Goal: Task Accomplishment & Management: Complete application form

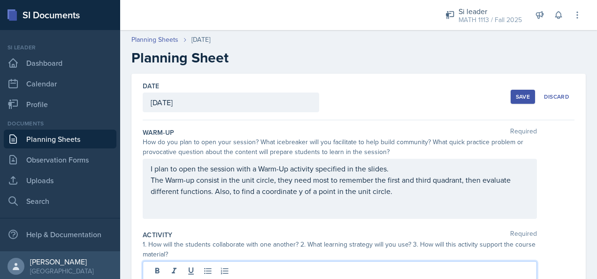
scroll to position [147, 0]
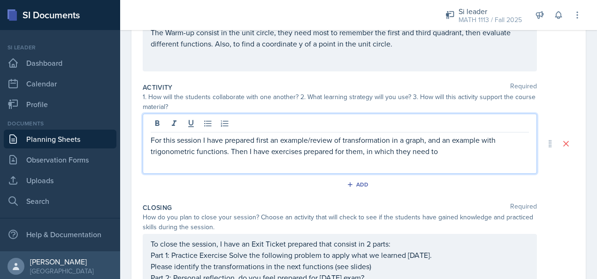
drag, startPoint x: 451, startPoint y: 153, endPoint x: 232, endPoint y: 179, distance: 220.9
click at [232, 179] on div "Activity Required 1. How will the students collaborate with one another? 2. Wha…" at bounding box center [359, 139] width 432 height 120
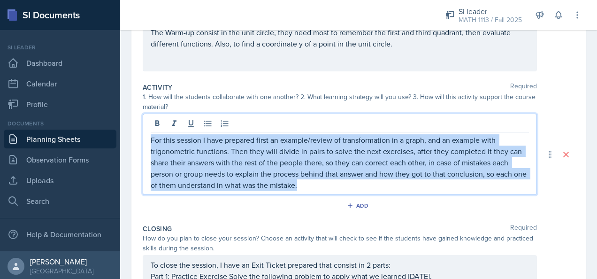
drag, startPoint x: 319, startPoint y: 185, endPoint x: 148, endPoint y: 142, distance: 176.4
click at [148, 142] on div "For this session I have prepared first an example/review of transformation in a…" at bounding box center [340, 154] width 395 height 81
copy p "For this session I have prepared first an example/review of transformation in a…"
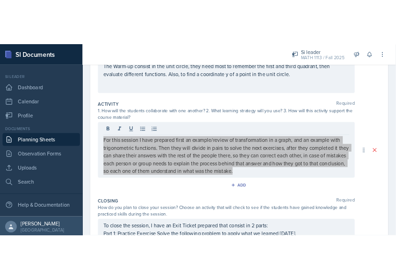
scroll to position [157, 0]
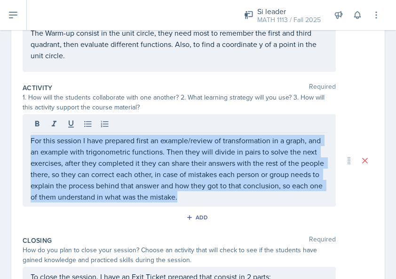
click at [306, 182] on p "For this session I have prepared first an example/review of transformation in a…" at bounding box center [179, 169] width 297 height 68
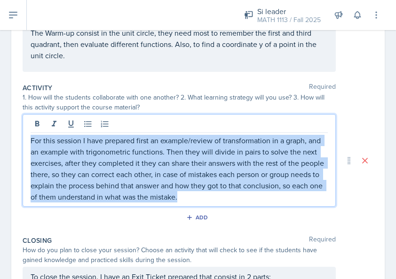
drag, startPoint x: 236, startPoint y: 199, endPoint x: 26, endPoint y: 127, distance: 221.5
click at [26, 126] on div "For this session I have prepared first an example/review of transformation in a…" at bounding box center [179, 160] width 313 height 93
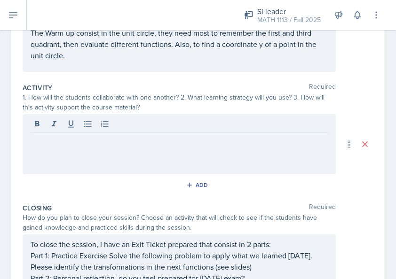
drag, startPoint x: 116, startPoint y: 146, endPoint x: 64, endPoint y: 136, distance: 52.5
click at [64, 136] on p at bounding box center [179, 140] width 297 height 11
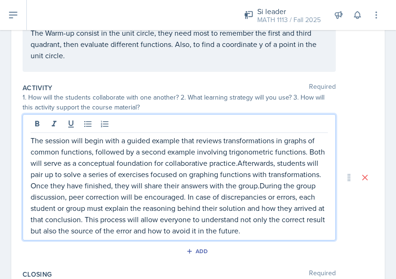
click at [255, 162] on p "The session will begin with a guided example that reviews transformations in gr…" at bounding box center [179, 185] width 297 height 101
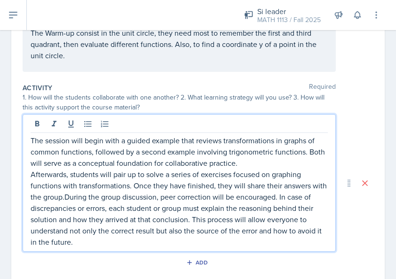
click at [79, 196] on p "Afterwards, students will pair up to solve a series of exercises focused on gra…" at bounding box center [179, 208] width 297 height 79
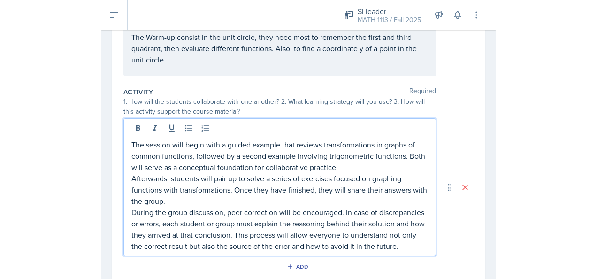
scroll to position [213, 0]
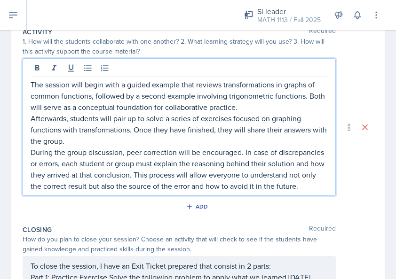
click at [370, 204] on div "Date [DATE] [DATE] 28 29 30 1 2 3 4 5 6 7 8 9 10 11 12 13 14 15 16 17 18 19 20 …" at bounding box center [197, 124] width 373 height 527
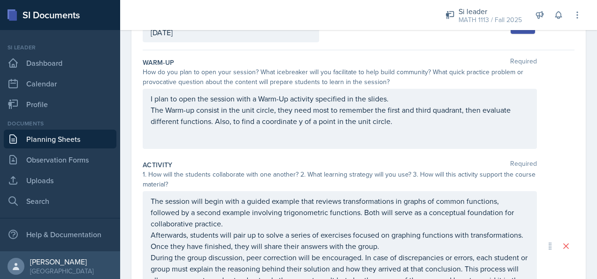
scroll to position [0, 0]
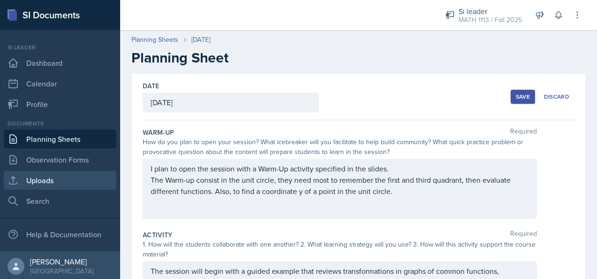
click at [62, 180] on link "Uploads" at bounding box center [60, 180] width 113 height 19
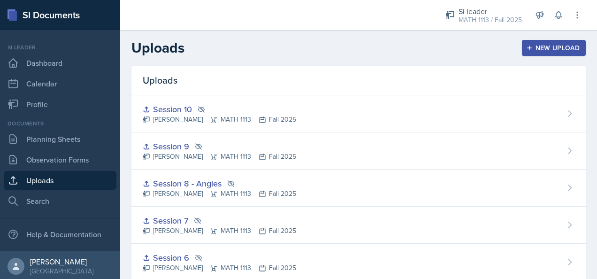
click at [563, 42] on button "New Upload" at bounding box center [554, 48] width 64 height 16
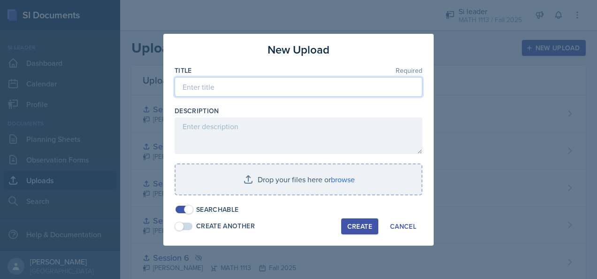
click at [318, 84] on input at bounding box center [299, 87] width 248 height 20
type input "Session 11"
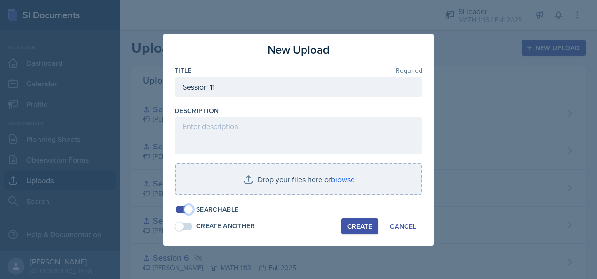
click at [189, 210] on span at bounding box center [188, 209] width 9 height 9
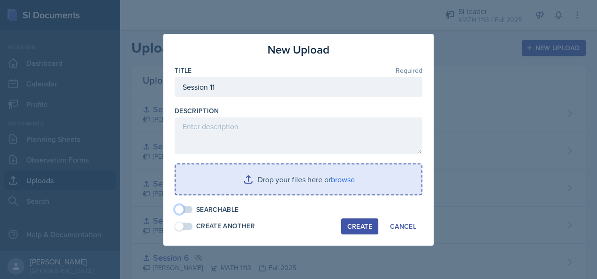
click at [220, 181] on input "file" at bounding box center [299, 179] width 246 height 30
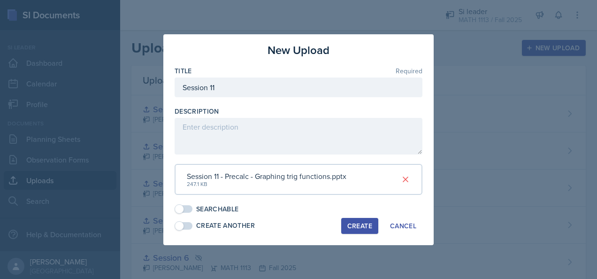
click at [357, 225] on div "Create" at bounding box center [360, 226] width 25 height 8
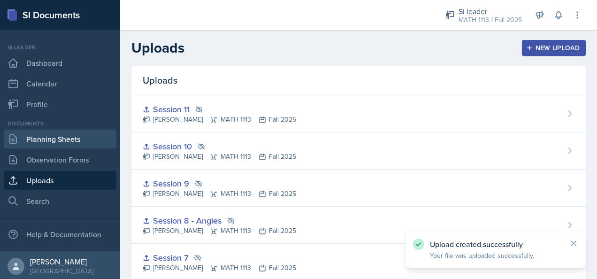
click at [51, 137] on link "Planning Sheets" at bounding box center [60, 139] width 113 height 19
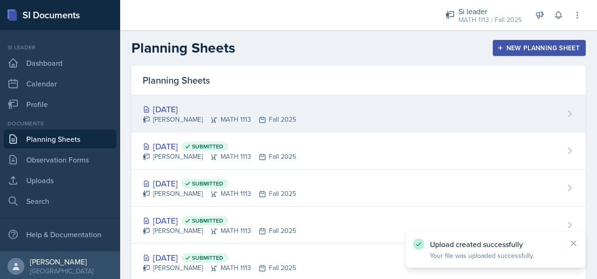
click at [420, 114] on div "[DATE] [PERSON_NAME] MATH 1113 Fall 2025" at bounding box center [359, 113] width 455 height 37
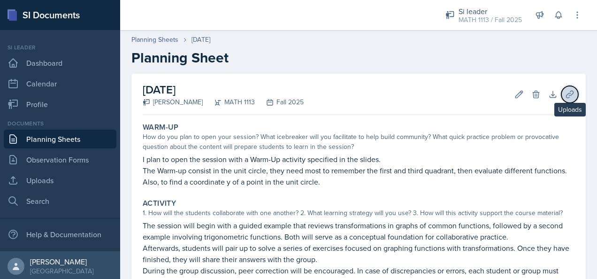
click at [562, 97] on button "Uploads" at bounding box center [570, 94] width 17 height 17
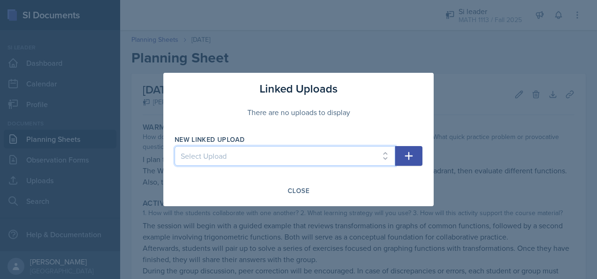
click at [356, 152] on select "Select Upload Session 1 Prerequisites Function composition Inverse and rational…" at bounding box center [285, 156] width 221 height 20
select select "f98d2603-e977-4e66-a127-36588719c779"
click at [175, 146] on select "Select Upload Session 1 Prerequisites Function composition Inverse and rational…" at bounding box center [285, 156] width 221 height 20
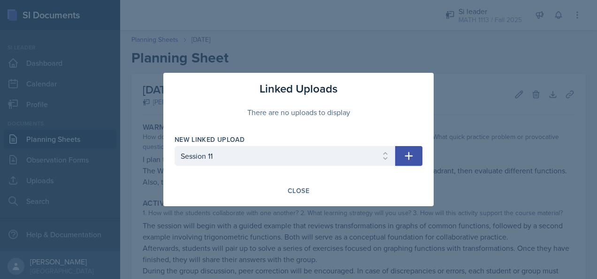
click at [412, 159] on icon "button" at bounding box center [408, 155] width 11 height 11
select select
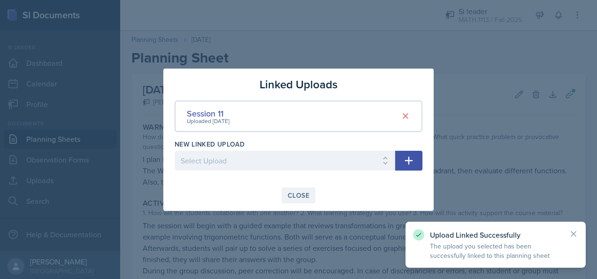
click at [308, 194] on div "Close" at bounding box center [299, 196] width 22 height 8
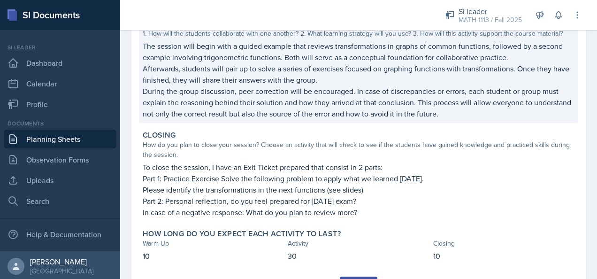
scroll to position [226, 0]
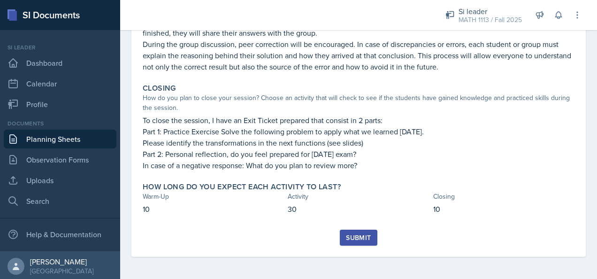
click at [357, 239] on div "Submit" at bounding box center [358, 238] width 25 height 8
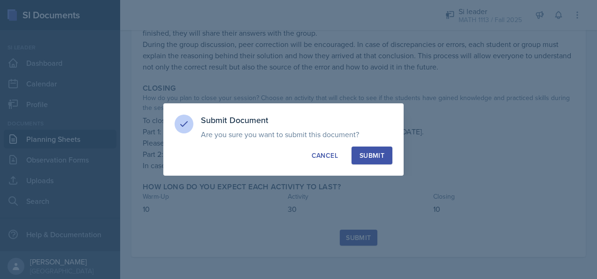
click at [364, 156] on div "Submit" at bounding box center [372, 155] width 25 height 9
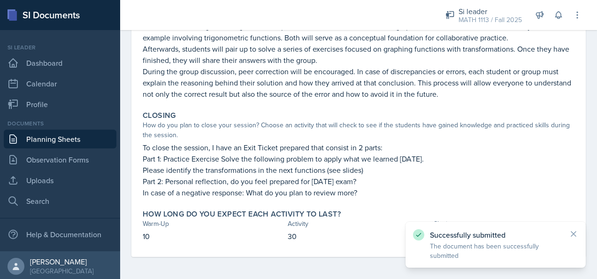
scroll to position [0, 0]
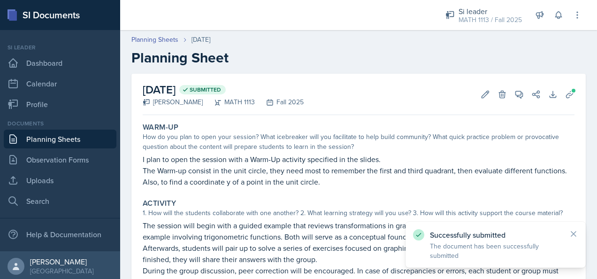
click at [82, 140] on link "Planning Sheets" at bounding box center [60, 139] width 113 height 19
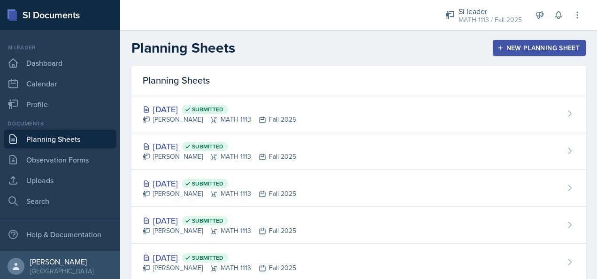
click at [524, 49] on div "New Planning Sheet" at bounding box center [539, 48] width 81 height 8
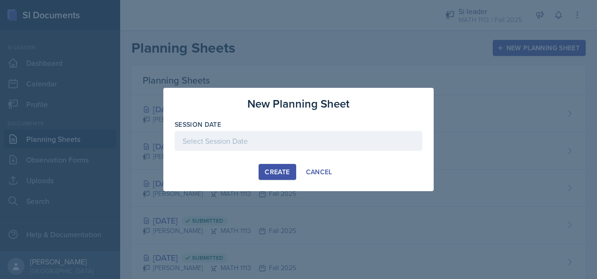
click at [334, 146] on div at bounding box center [299, 141] width 248 height 20
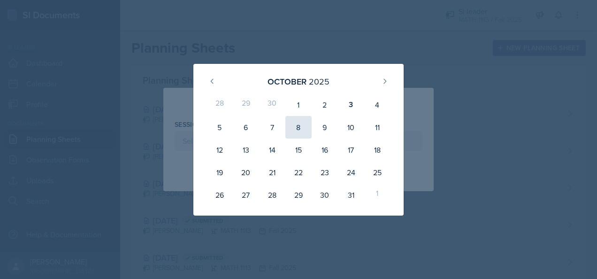
click at [305, 125] on div "8" at bounding box center [299, 127] width 26 height 23
type input "[DATE]"
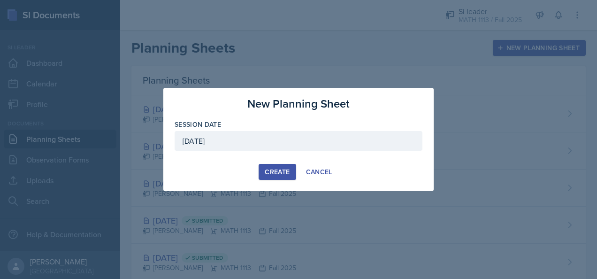
click at [286, 171] on div "Create" at bounding box center [277, 172] width 25 height 8
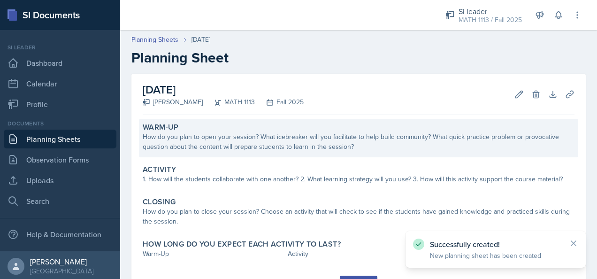
click at [230, 134] on div "How do you plan to open your session? What icebreaker will you facilitate to he…" at bounding box center [359, 142] width 432 height 20
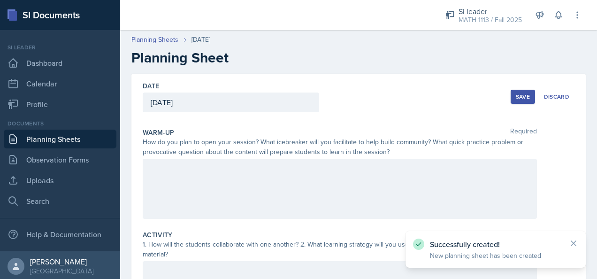
click at [236, 178] on div at bounding box center [340, 189] width 395 height 60
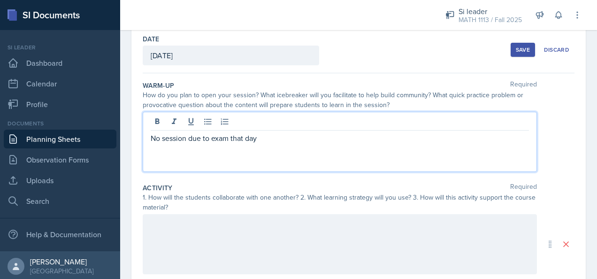
click at [200, 234] on div at bounding box center [340, 244] width 395 height 60
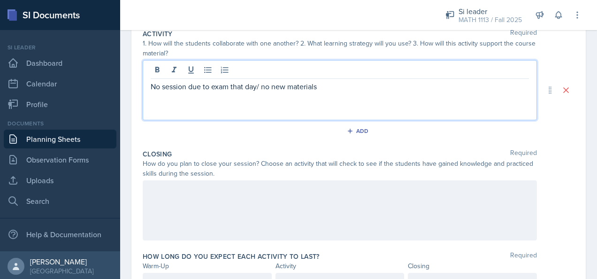
scroll to position [204, 0]
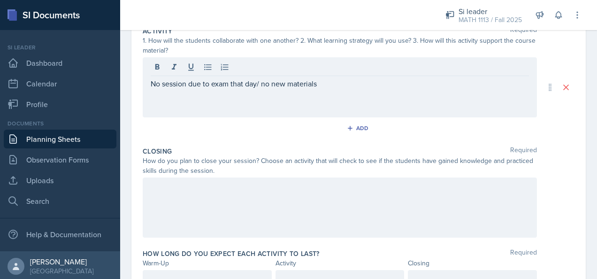
click at [230, 210] on div at bounding box center [340, 208] width 395 height 60
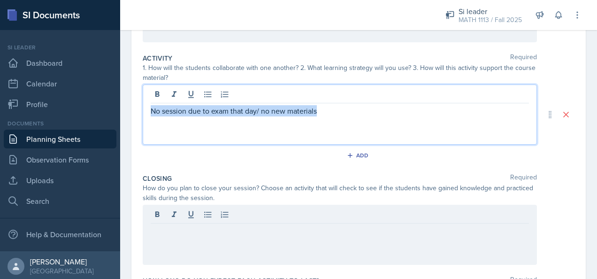
scroll to position [84, 0]
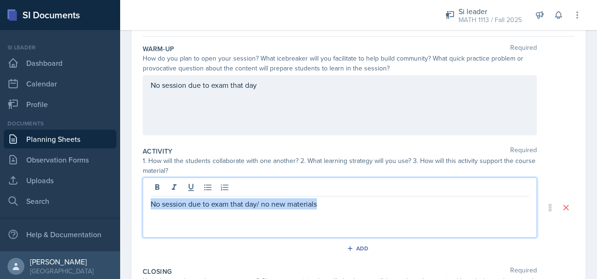
drag, startPoint x: 277, startPoint y: 38, endPoint x: 150, endPoint y: 210, distance: 214.0
click at [150, 210] on div "No session due to exam that day/ no new materials" at bounding box center [340, 208] width 395 height 60
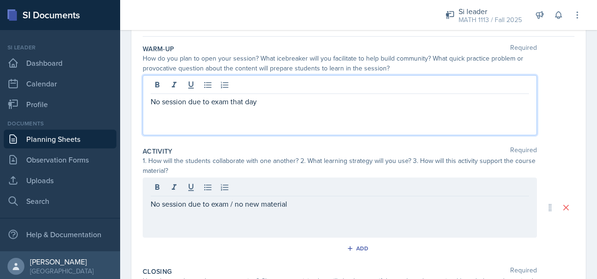
drag, startPoint x: 266, startPoint y: 85, endPoint x: 227, endPoint y: 92, distance: 39.1
click at [227, 92] on div "No session due to exam that day" at bounding box center [340, 105] width 395 height 60
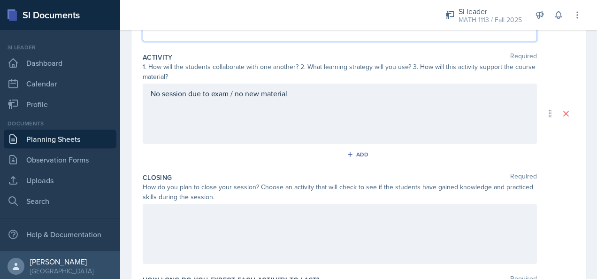
click at [233, 211] on p at bounding box center [340, 213] width 379 height 11
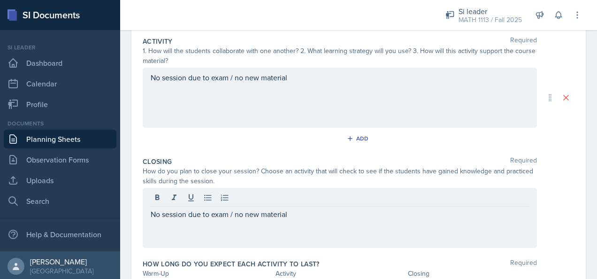
click at [347, 167] on div "How do you plan to close your session? Choose an activity that will check to se…" at bounding box center [340, 176] width 395 height 20
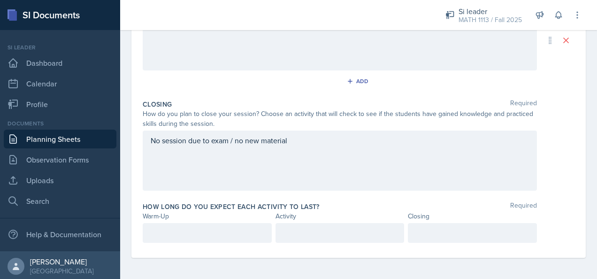
click at [242, 227] on p at bounding box center [207, 232] width 113 height 11
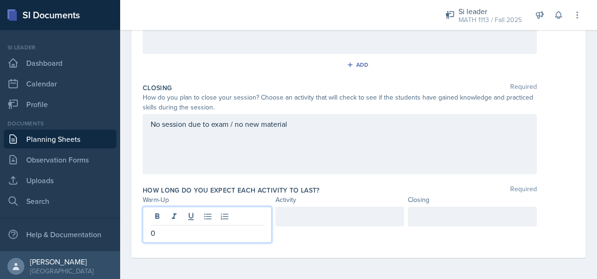
click at [303, 209] on div at bounding box center [340, 217] width 129 height 20
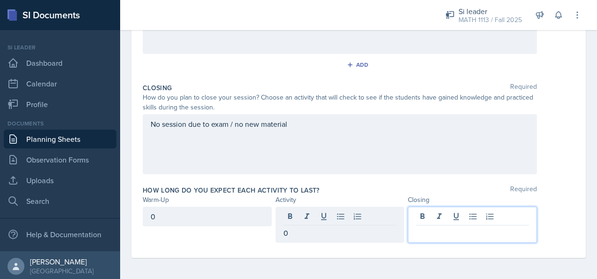
click at [421, 211] on div at bounding box center [472, 225] width 129 height 36
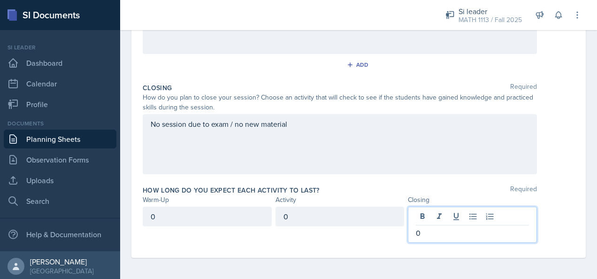
click at [436, 182] on div "How long do you expect each activity to last? Required Warm-Up Activity Closing…" at bounding box center [359, 216] width 432 height 69
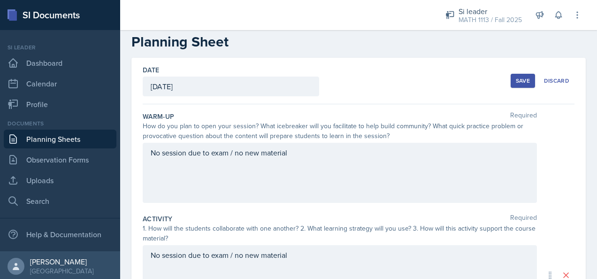
scroll to position [0, 0]
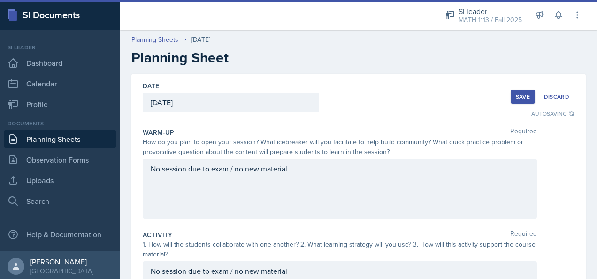
click at [511, 97] on button "Save" at bounding box center [523, 97] width 24 height 14
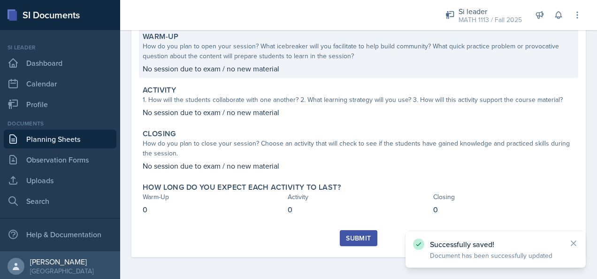
scroll to position [91, 0]
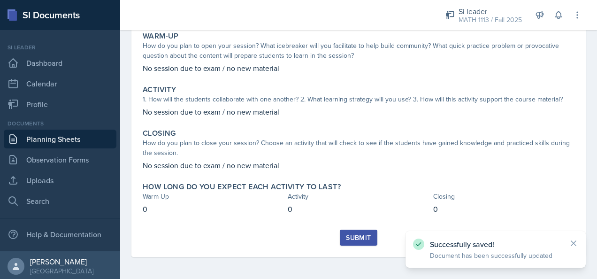
click at [346, 239] on div "Submit" at bounding box center [358, 238] width 25 height 8
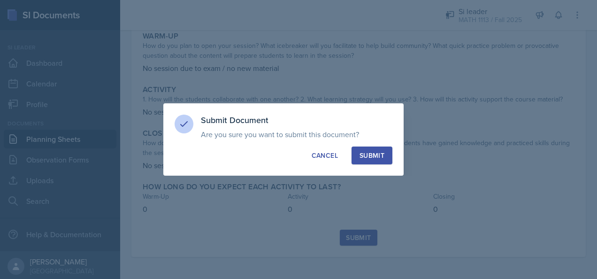
click at [380, 152] on div "Submit" at bounding box center [372, 155] width 25 height 9
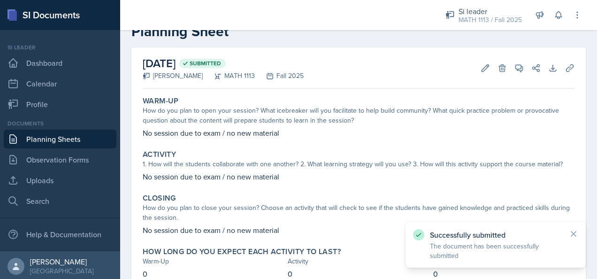
scroll to position [0, 0]
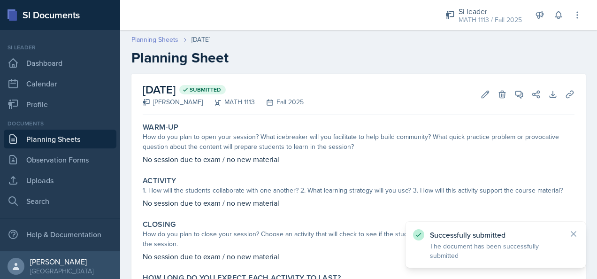
click at [160, 40] on link "Planning Sheets" at bounding box center [155, 40] width 47 height 10
